Goal: Find contact information: Find contact information

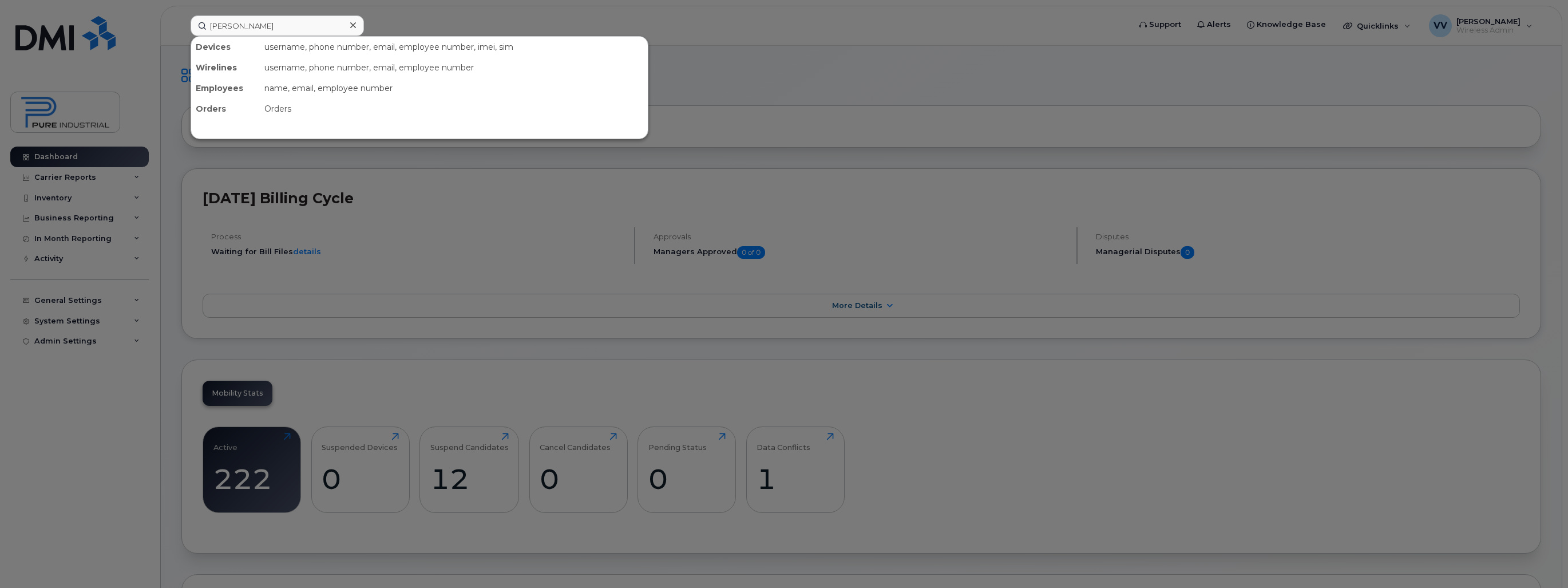
type input "[PERSON_NAME]"
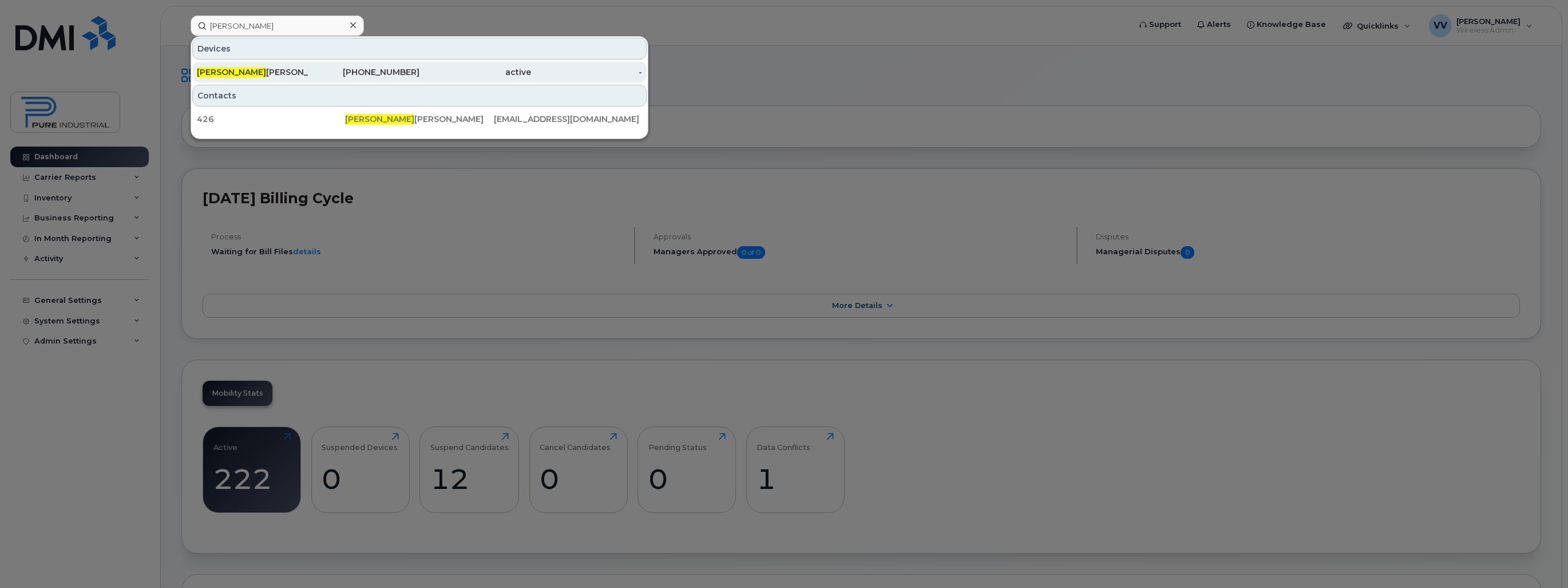
click at [411, 71] on div "416-904-9359" at bounding box center [364, 72] width 111 height 12
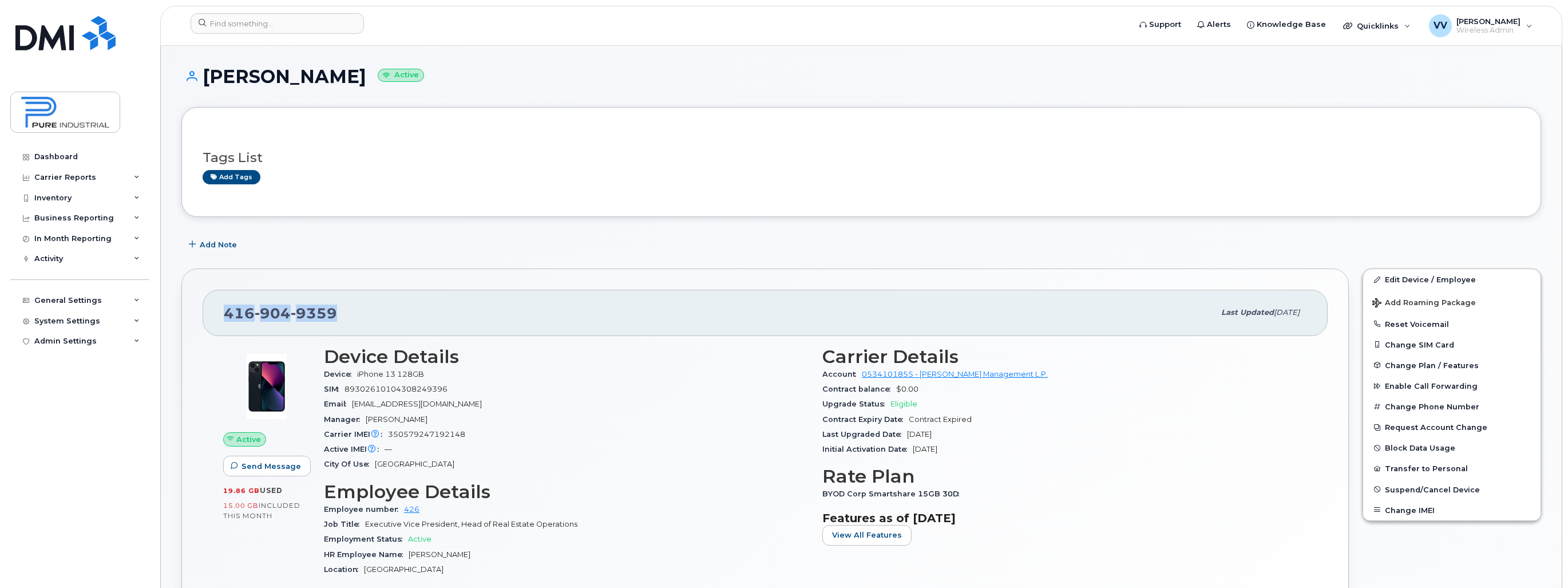
drag, startPoint x: 343, startPoint y: 315, endPoint x: 219, endPoint y: 313, distance: 124.0
click at [219, 313] on div "[PHONE_NUMBER] Last updated [DATE]" at bounding box center [765, 313] width 1126 height 46
copy span "[PHONE_NUMBER]"
